Goal: Task Accomplishment & Management: Use online tool/utility

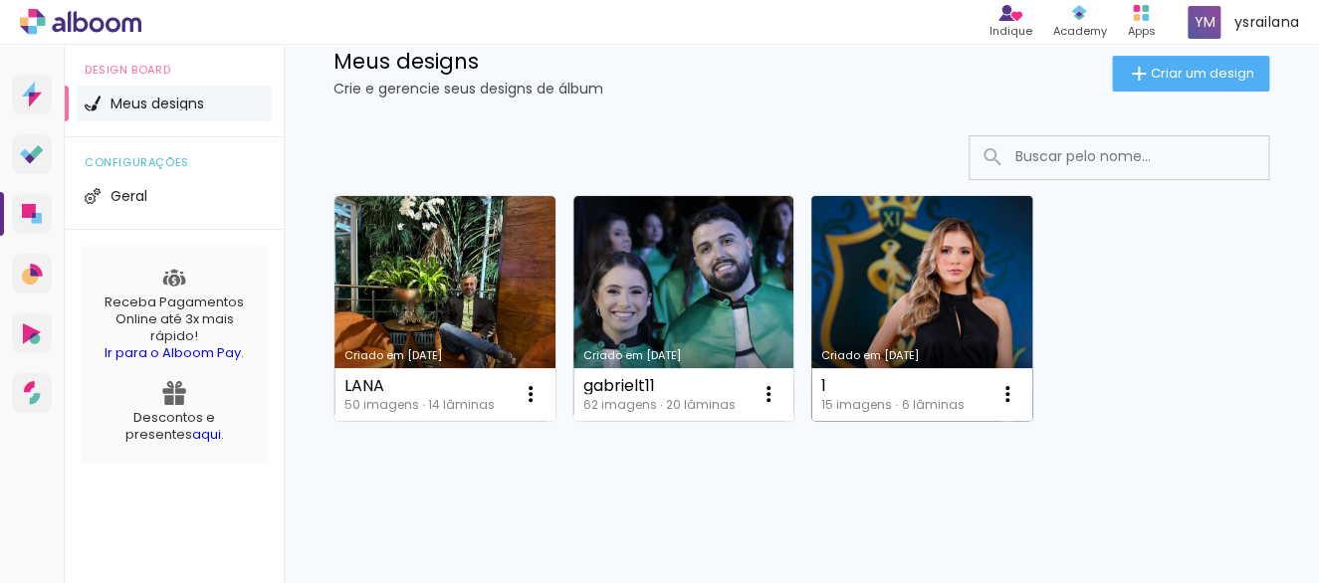
scroll to position [177, 0]
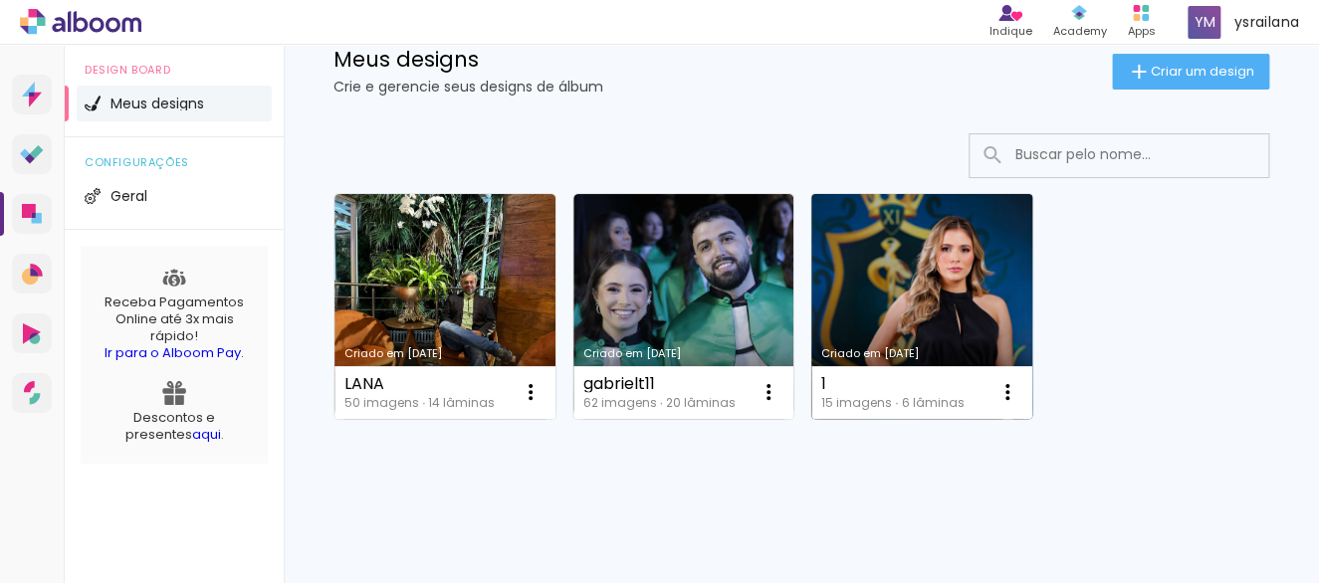
click at [934, 321] on link "Criado em 17/09/25" at bounding box center [921, 306] width 221 height 225
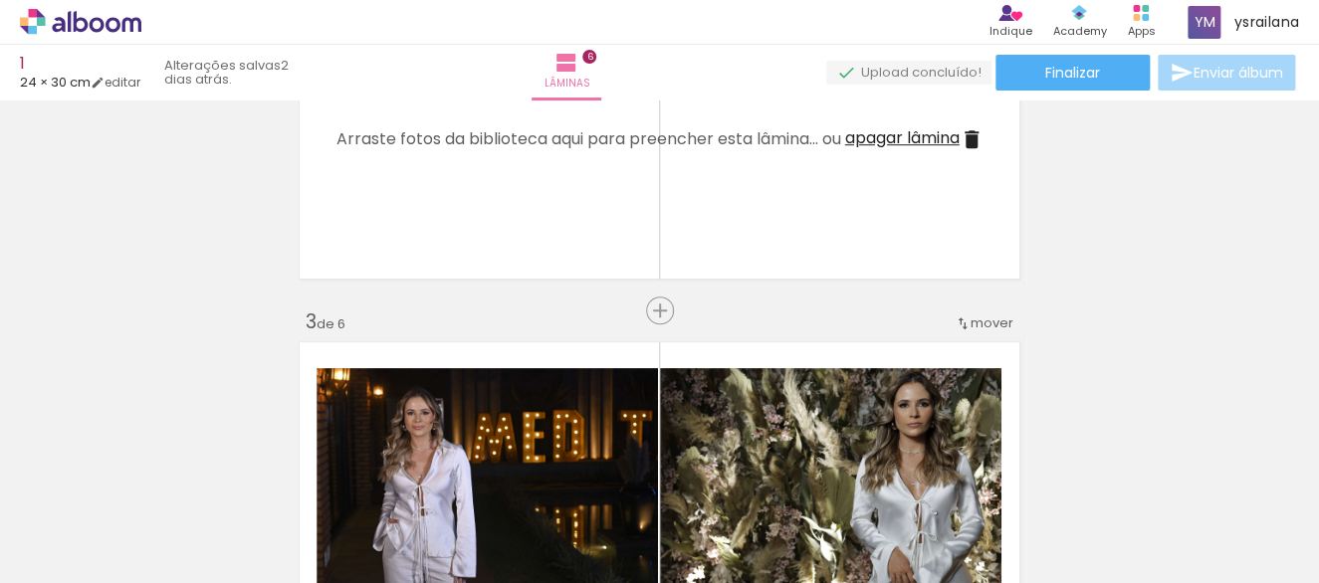
scroll to position [708, 0]
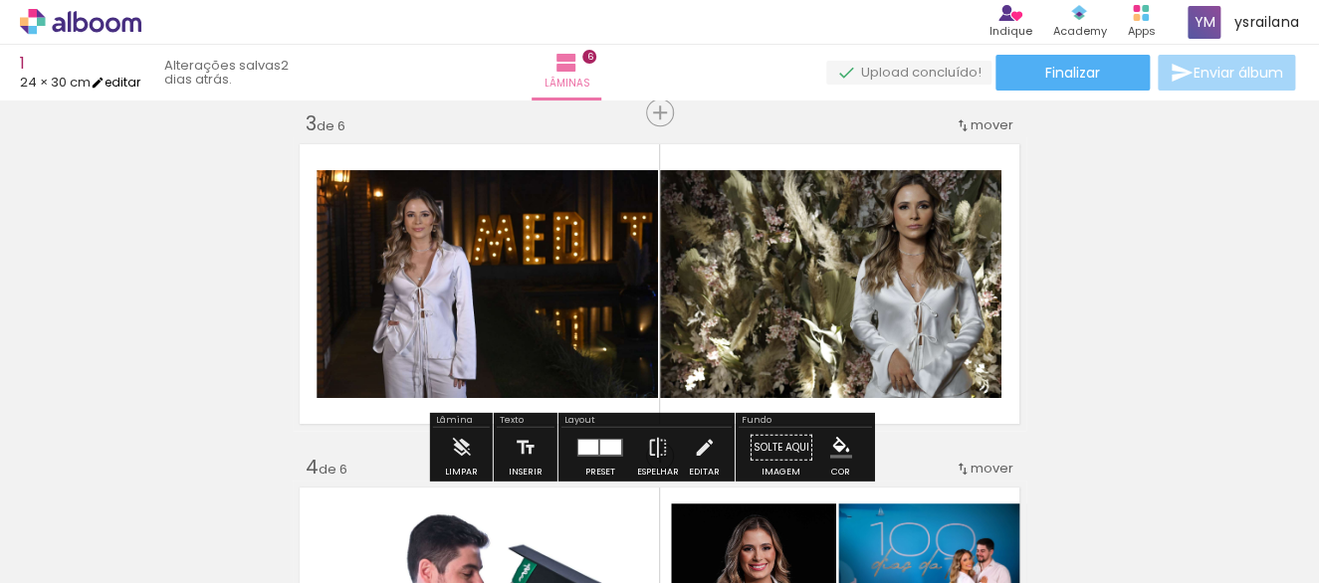
click at [140, 82] on link "editar" at bounding box center [116, 82] width 50 height 17
type input "24"
type input "60"
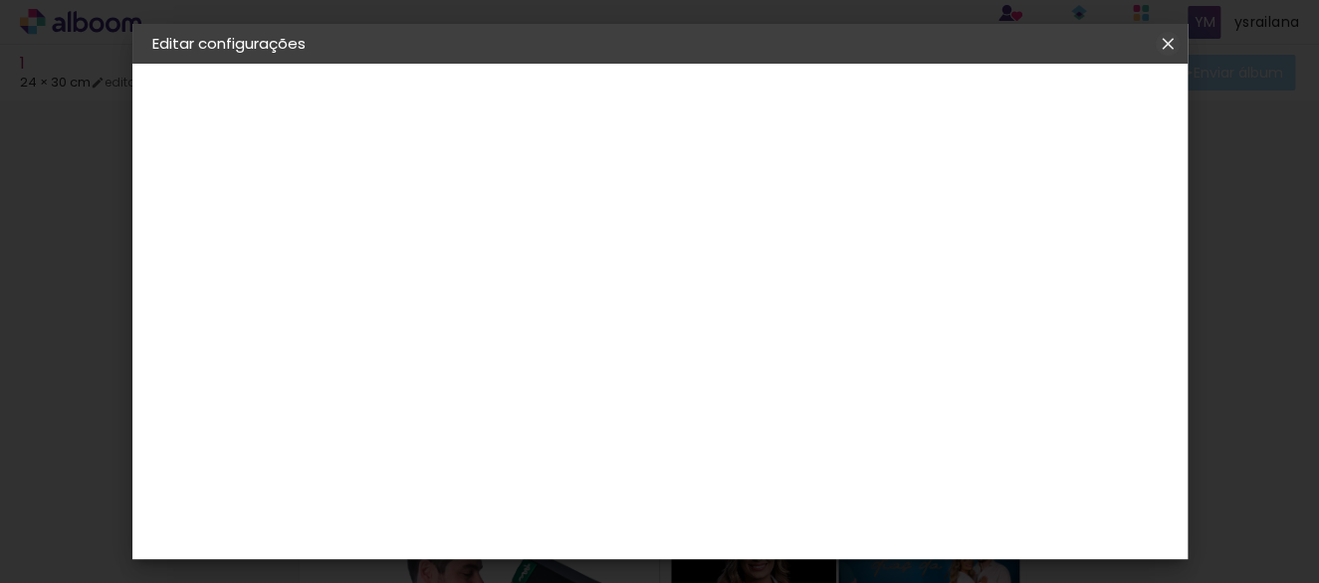
click at [1174, 45] on iron-icon at bounding box center [1167, 44] width 24 height 20
click at [1164, 43] on iron-icon at bounding box center [1167, 44] width 24 height 20
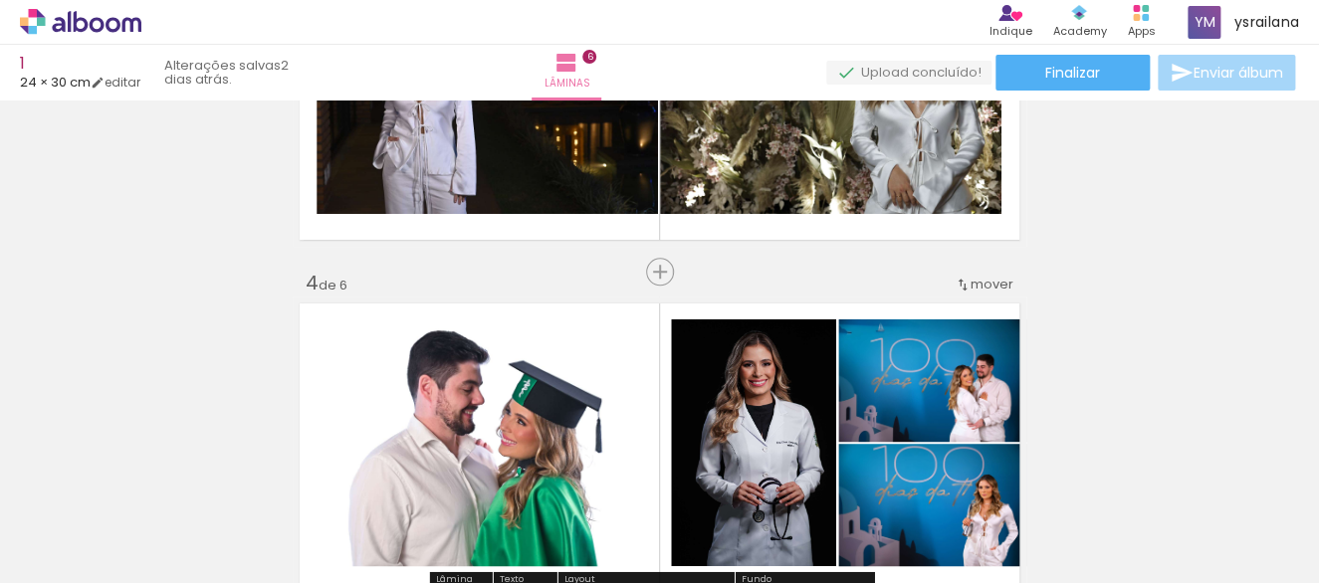
scroll to position [751, 0]
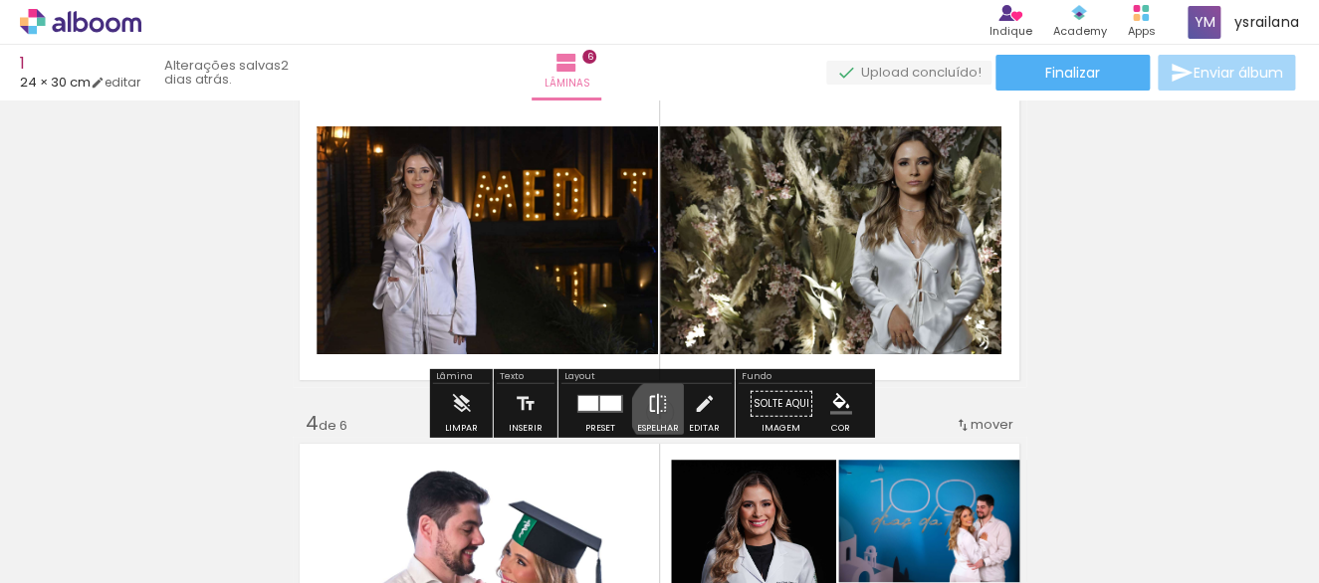
click at [661, 412] on iron-icon at bounding box center [658, 404] width 22 height 40
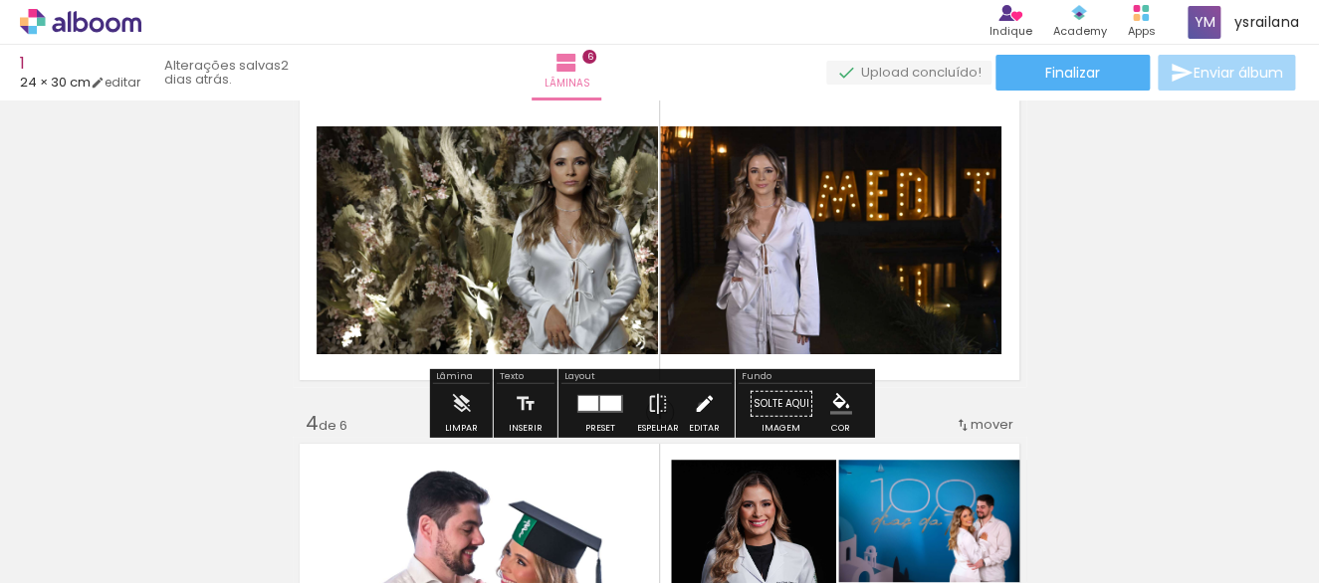
click at [696, 405] on iron-icon at bounding box center [704, 404] width 22 height 40
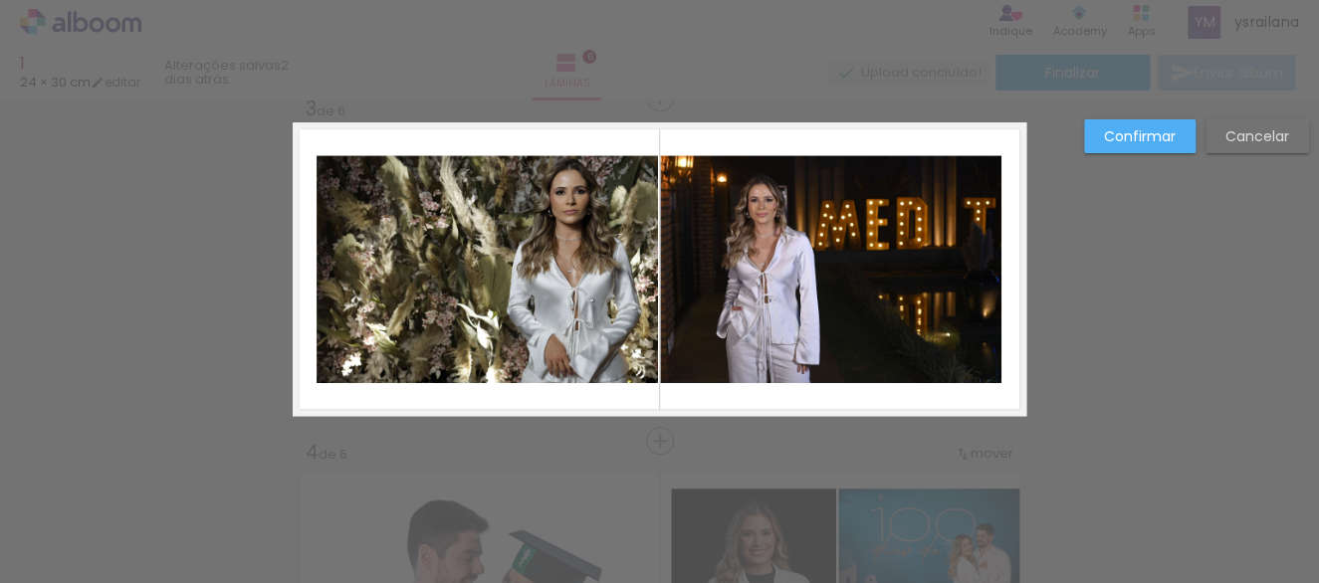
scroll to position [712, 0]
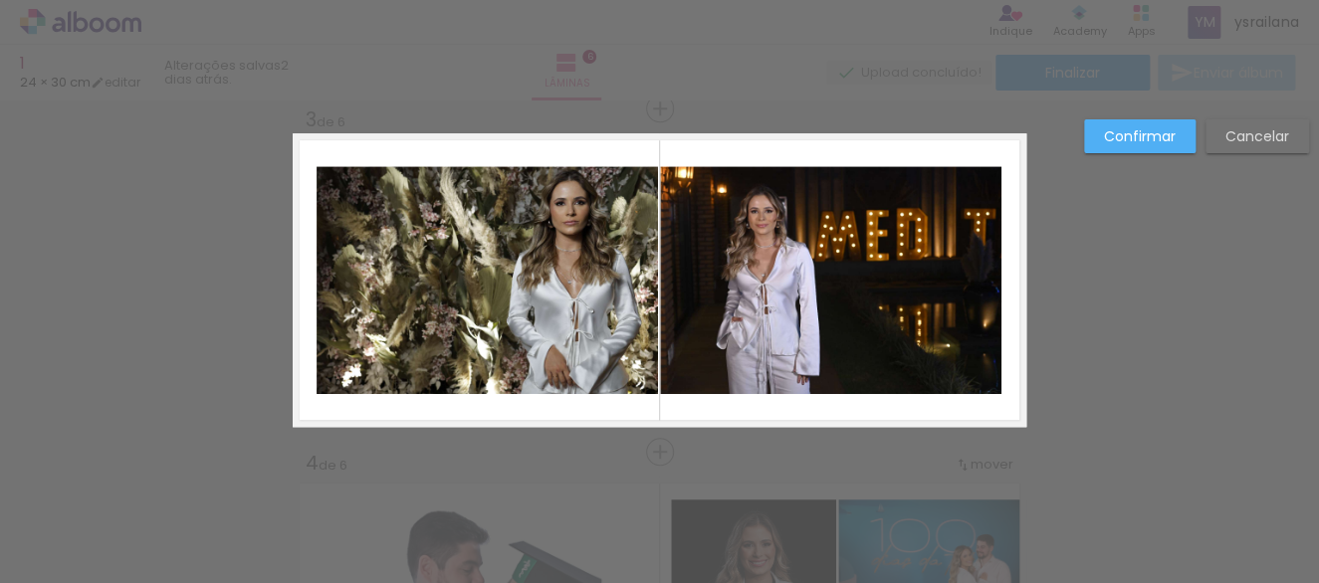
click at [0, 0] on slot "Cancelar" at bounding box center [0, 0] width 0 height 0
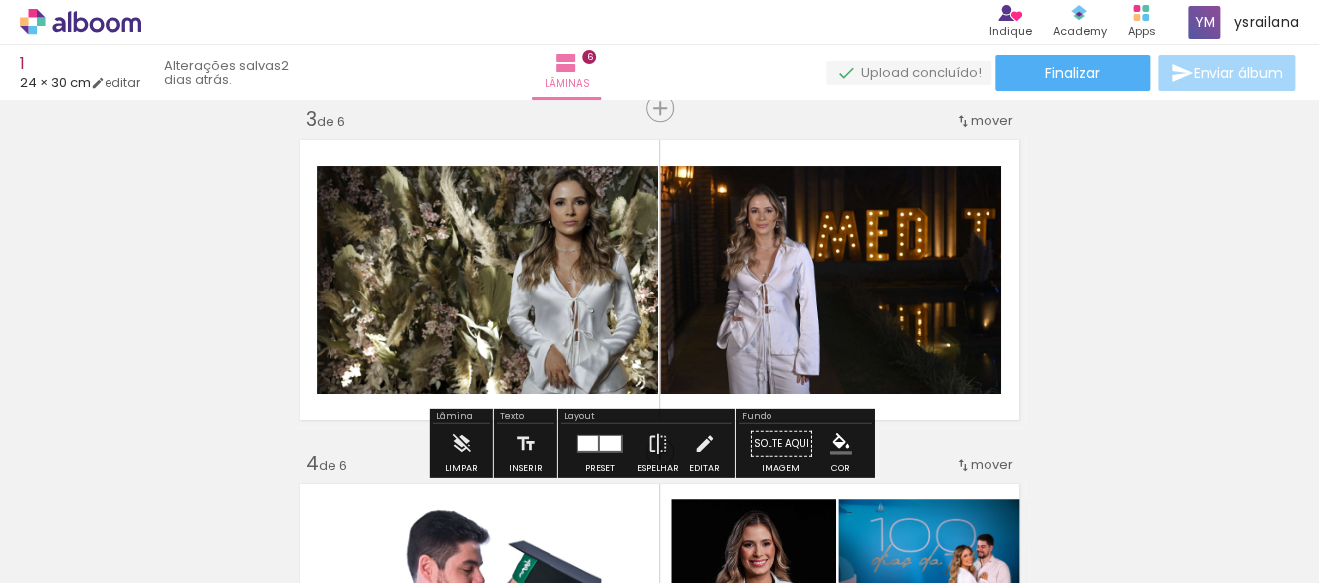
drag, startPoint x: 184, startPoint y: 113, endPoint x: 194, endPoint y: 121, distance: 12.7
click at [578, 58] on iron-icon at bounding box center [566, 63] width 24 height 24
click at [578, 64] on iron-icon at bounding box center [566, 63] width 24 height 24
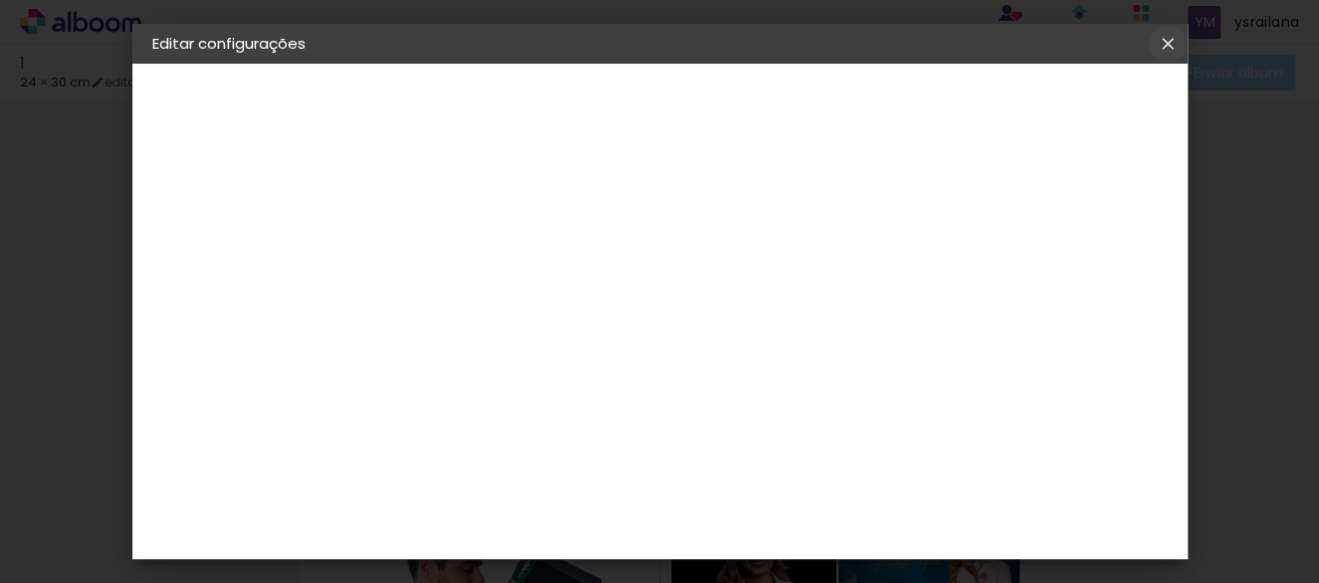
click at [1172, 48] on iron-icon at bounding box center [1167, 44] width 24 height 20
click at [1163, 29] on paper-icon-button at bounding box center [1167, 44] width 40 height 36
click at [1178, 36] on paper-icon-button at bounding box center [1167, 44] width 40 height 36
